Goal: Task Accomplishment & Management: Manage account settings

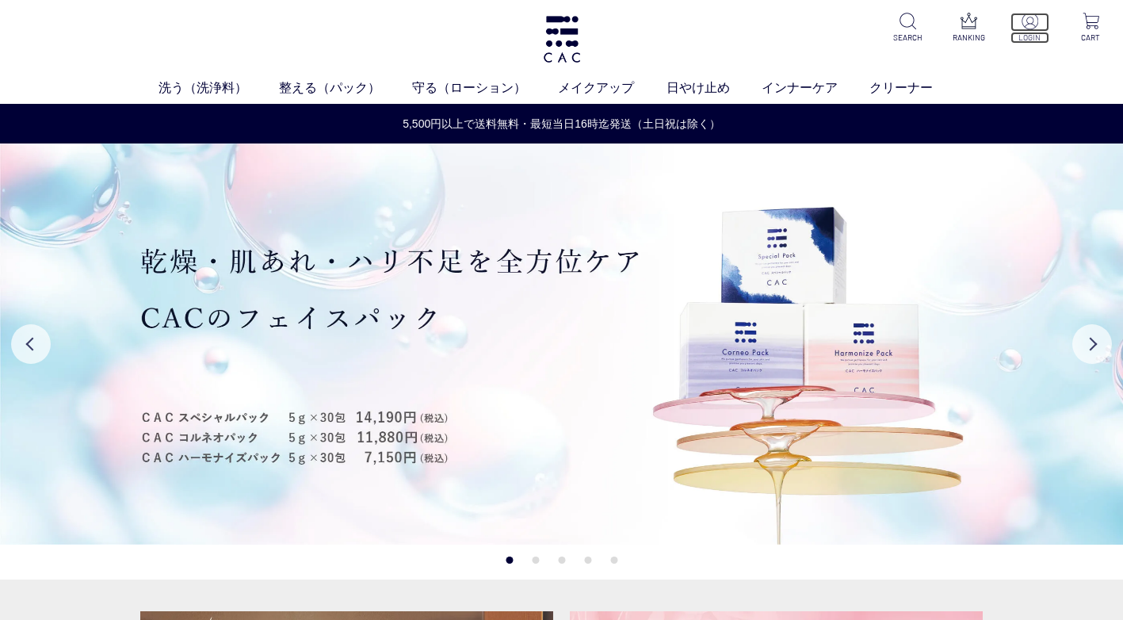
click at [1022, 29] on img at bounding box center [1030, 21] width 17 height 17
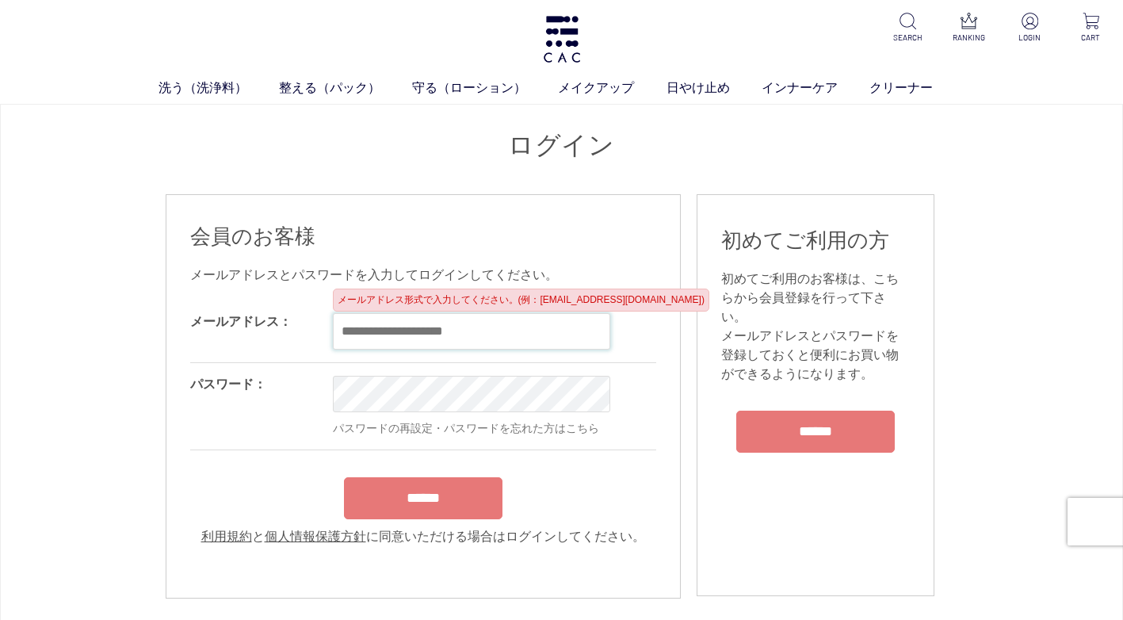
drag, startPoint x: 393, startPoint y: 336, endPoint x: 407, endPoint y: 338, distance: 14.5
click at [393, 336] on input "email" at bounding box center [471, 331] width 277 height 36
type input "**********"
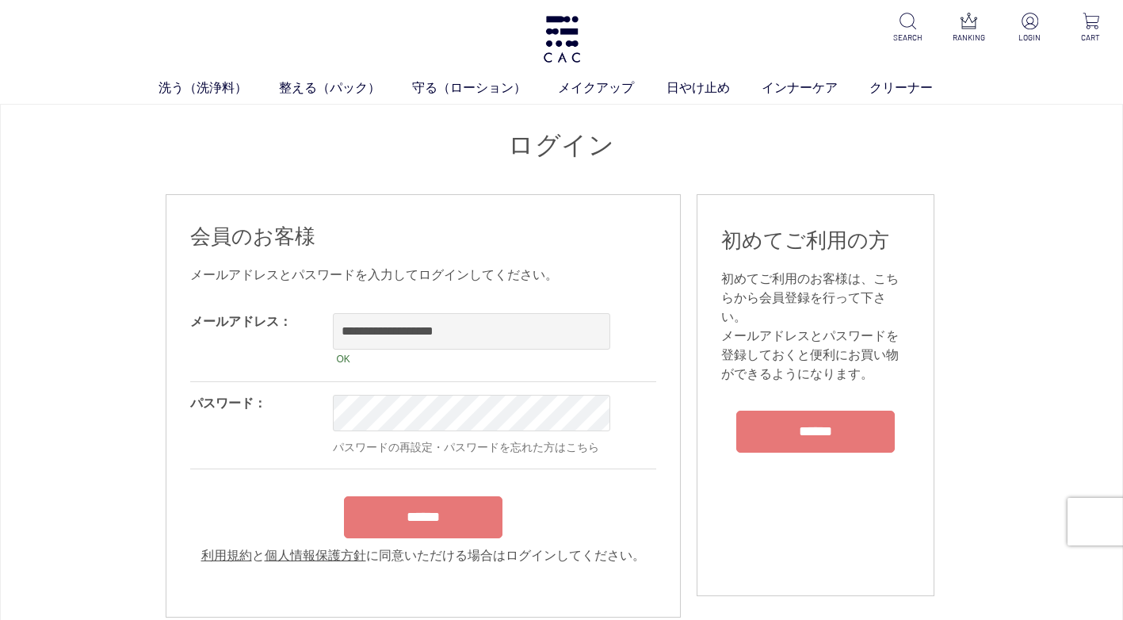
click at [429, 537] on input "******" at bounding box center [423, 517] width 159 height 42
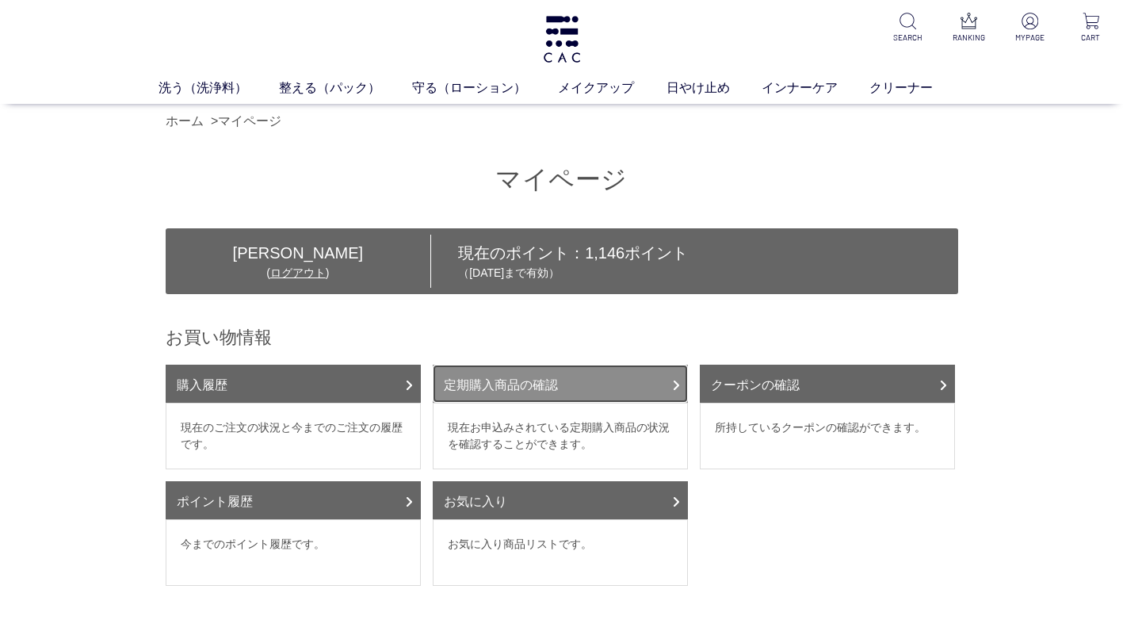
click at [518, 393] on link "定期購入商品の確認" at bounding box center [560, 384] width 255 height 38
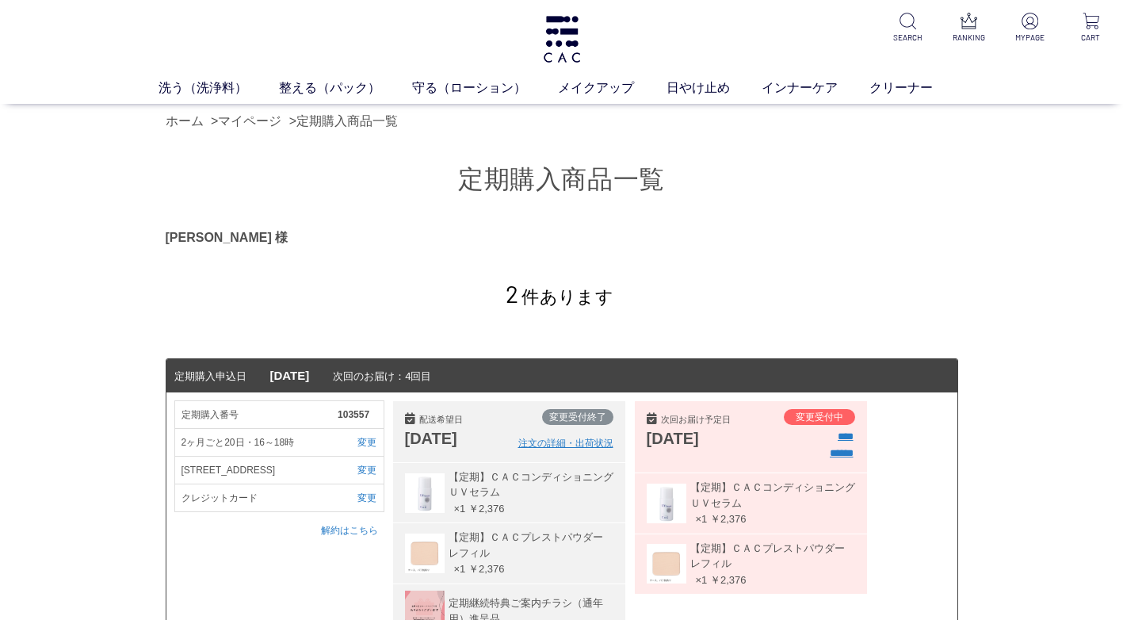
click at [707, 325] on div "2 件あります" at bounding box center [562, 286] width 793 height 79
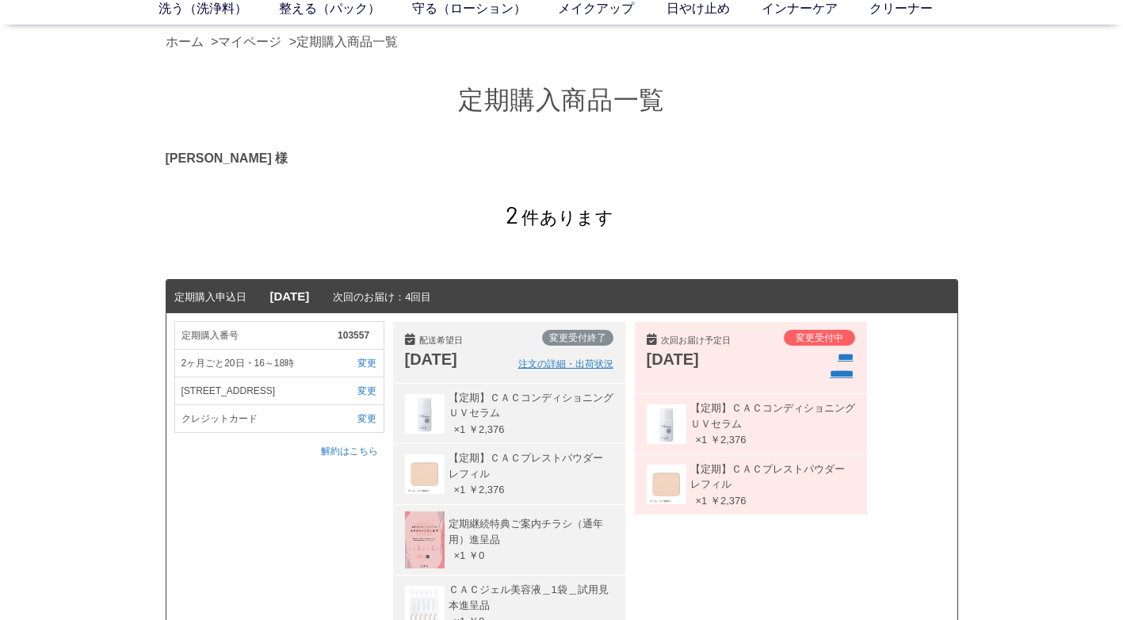
scroll to position [159, 0]
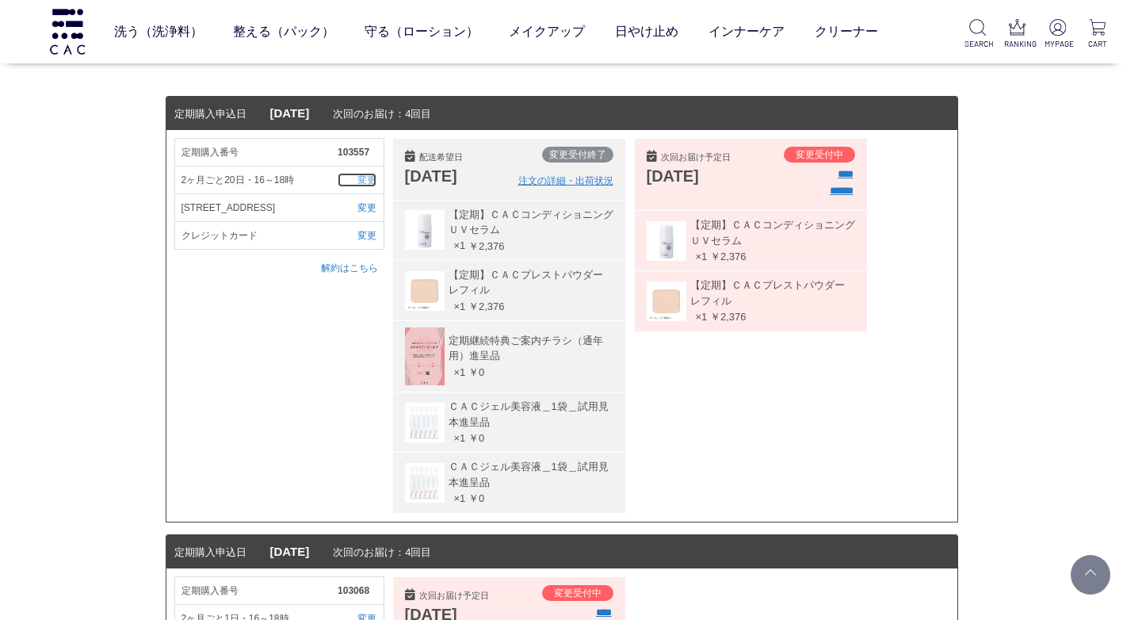
click at [367, 177] on link "変更" at bounding box center [357, 180] width 39 height 14
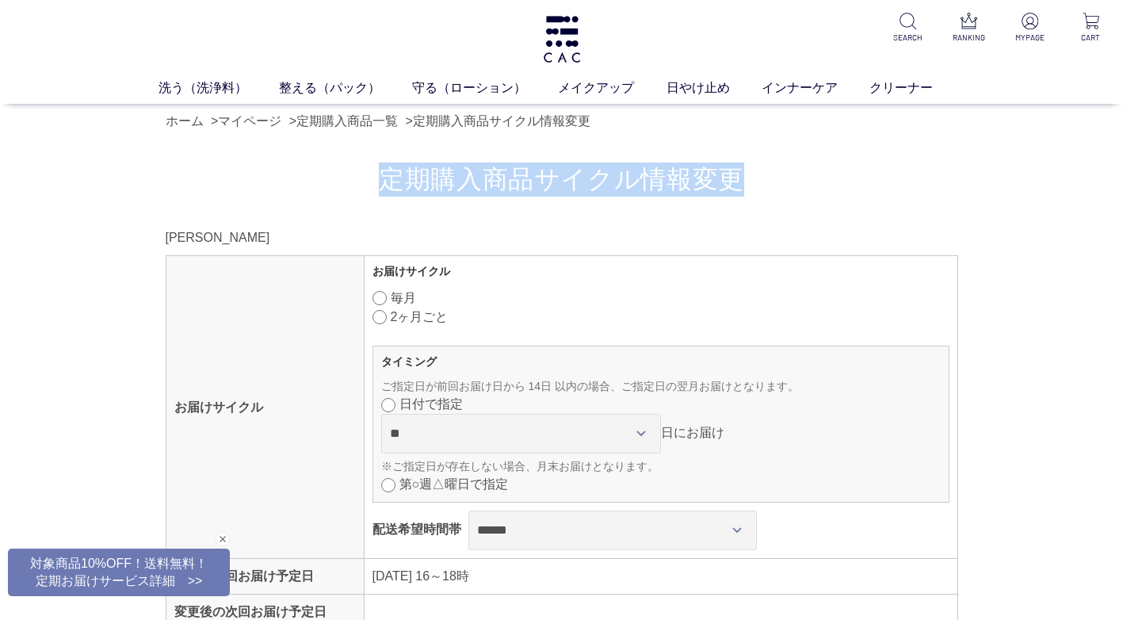
drag, startPoint x: 755, startPoint y: 185, endPoint x: 392, endPoint y: 175, distance: 364.0
click at [392, 175] on h1 "定期購入商品サイクル情報変更" at bounding box center [562, 180] width 793 height 34
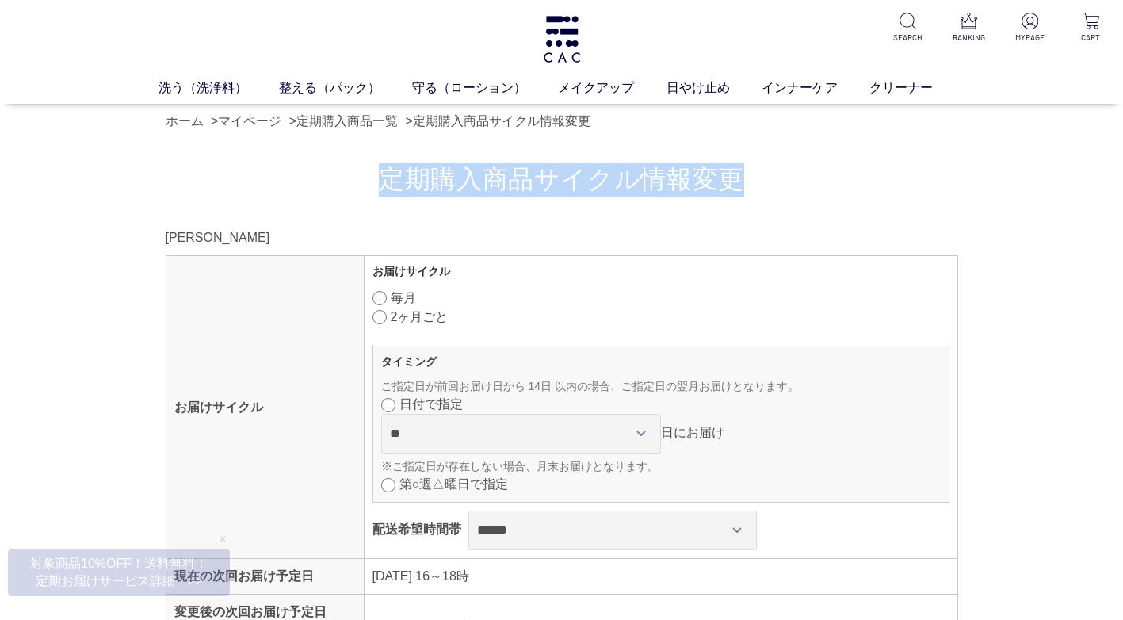
copy h1 "定期購入商品サイクル情報変更"
